Goal: Find specific page/section: Locate a particular part of the current website

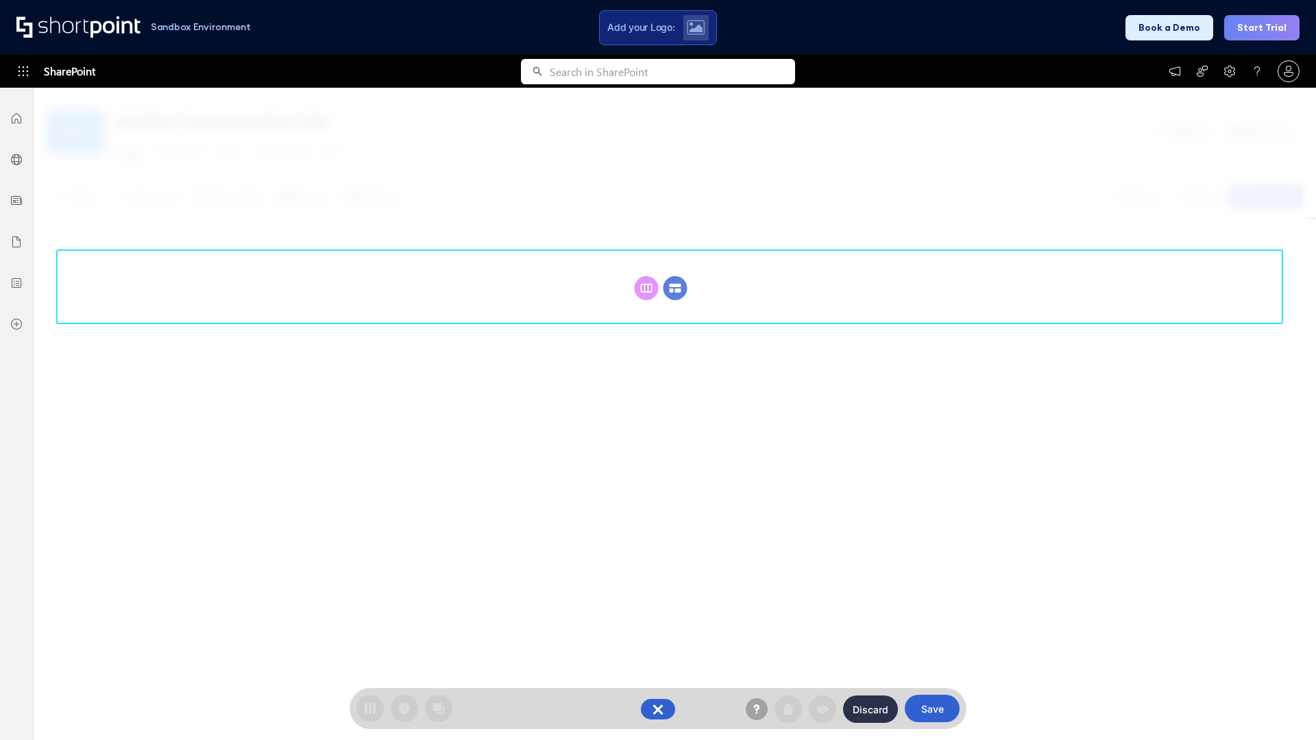
scroll to position [188, 0]
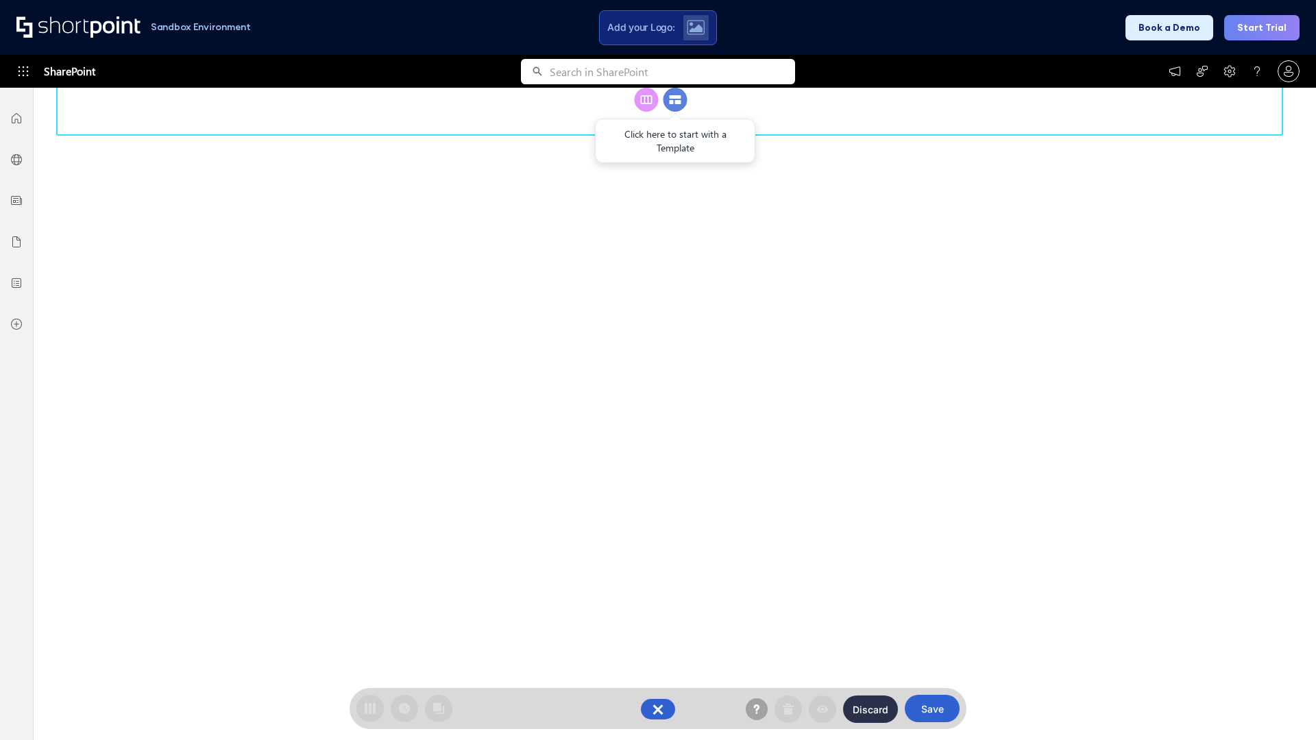
click at [675, 112] on circle at bounding box center [675, 100] width 24 height 24
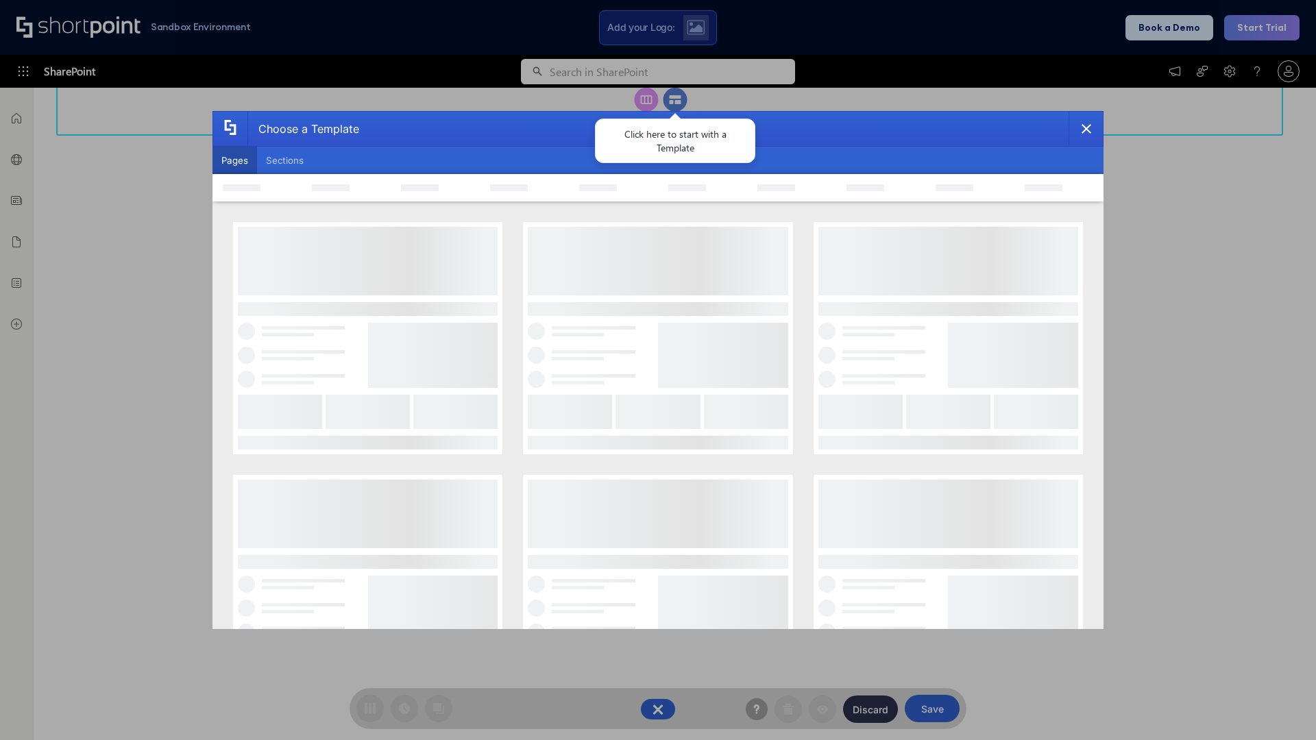
scroll to position [0, 0]
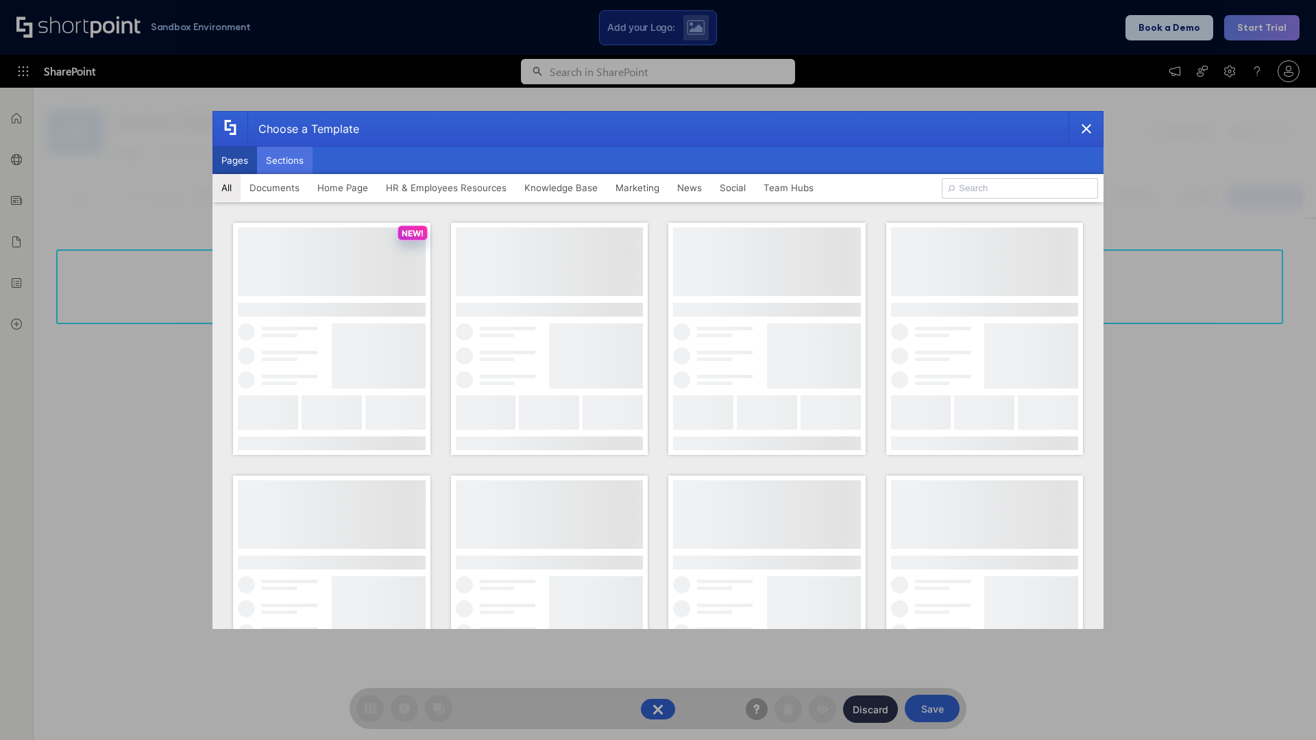
click at [284, 160] on button "Sections" at bounding box center [285, 160] width 56 height 27
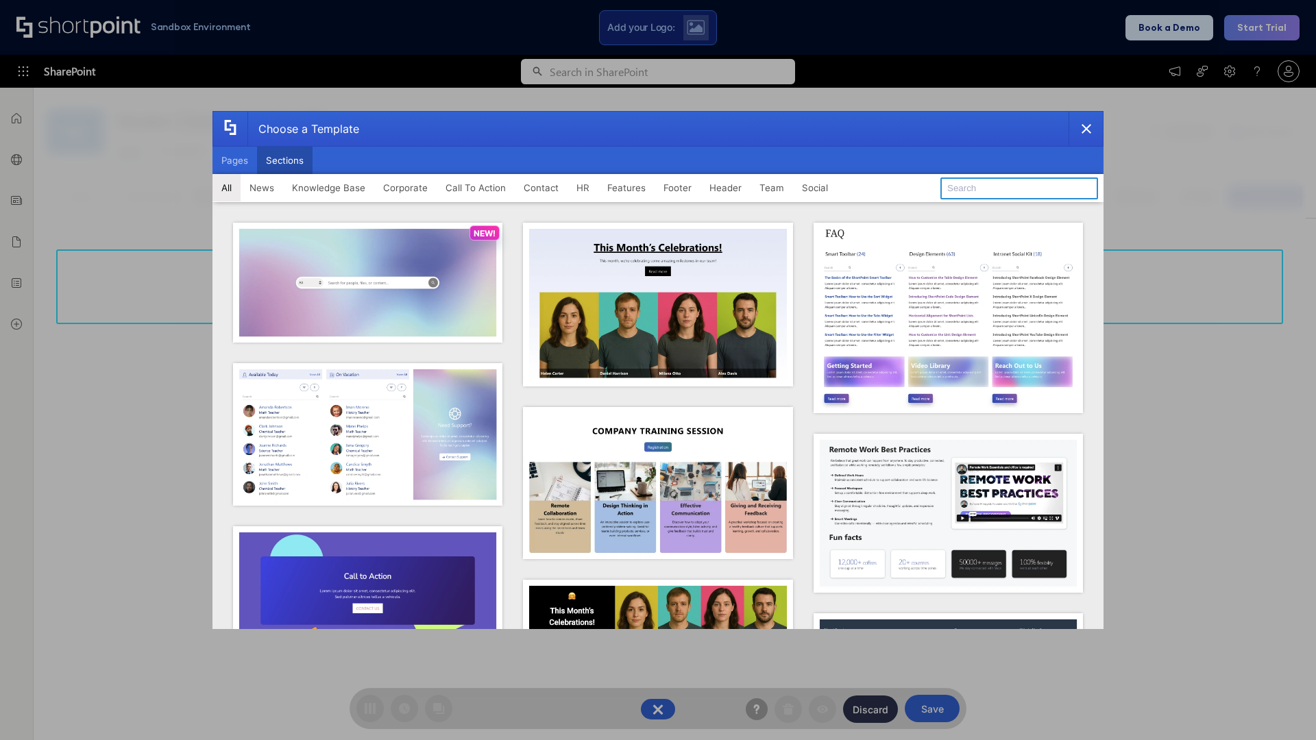
type input "Features Kit 2"
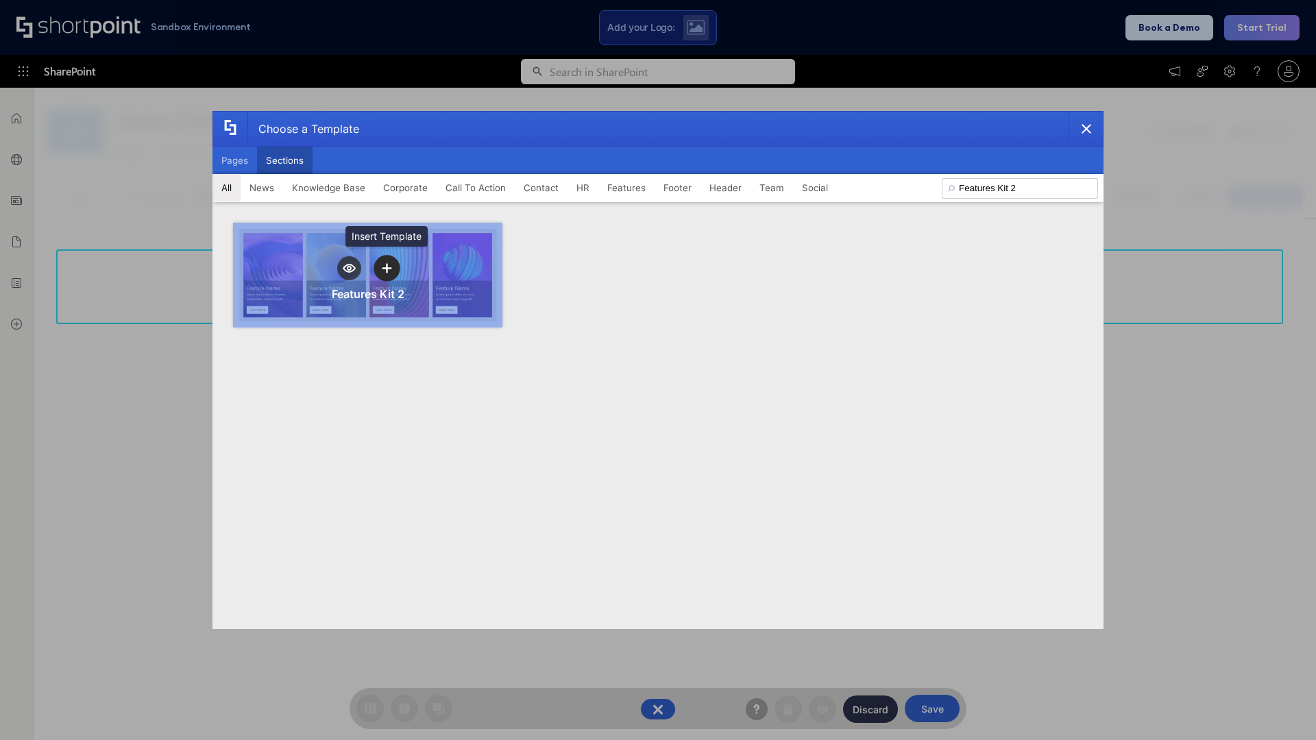
click at [387, 268] on icon "template selector" at bounding box center [387, 268] width 10 height 10
